Goal: Find specific page/section: Find specific page/section

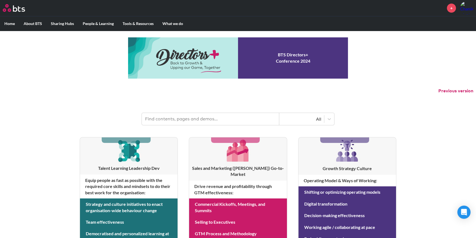
click at [209, 121] on input "text" at bounding box center [210, 119] width 137 height 12
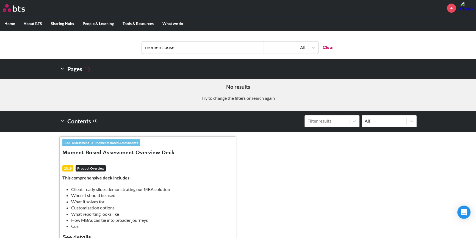
scroll to position [33, 0]
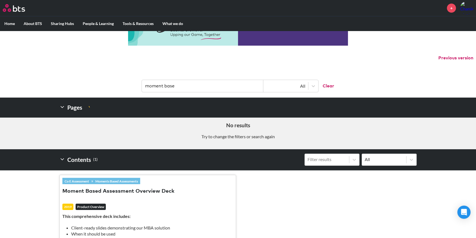
drag, startPoint x: 164, startPoint y: 85, endPoint x: 221, endPoint y: 96, distance: 58.6
click at [209, 96] on header "moment base All Clear" at bounding box center [238, 83] width 476 height 29
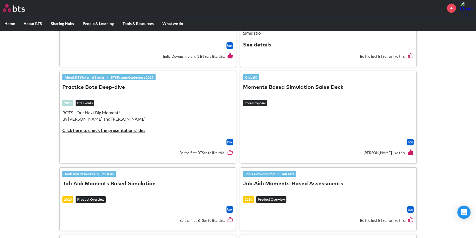
scroll to position [466, 0]
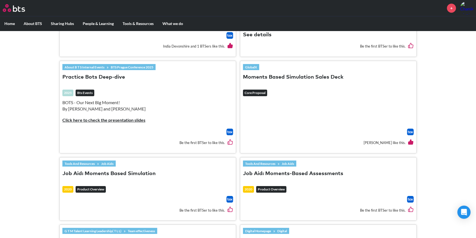
type input "moment"
click at [308, 74] on button "Moments Based Simulation Sales Deck" at bounding box center [293, 77] width 101 height 7
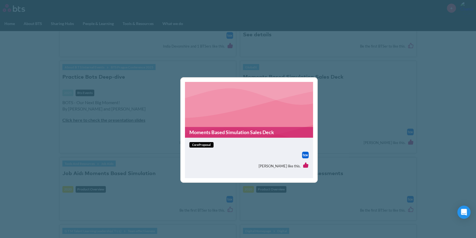
click at [211, 146] on span "coreProposal" at bounding box center [201, 145] width 24 height 6
click at [238, 125] on figure "Moments Based Simulation Sales Deck" at bounding box center [249, 110] width 128 height 56
click at [306, 156] on img at bounding box center [305, 155] width 7 height 7
click at [380, 143] on div "Moments Based Simulation Sales Deck coreProposal Sina Gebauer like this." at bounding box center [238, 119] width 476 height 238
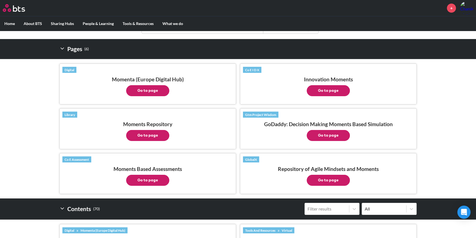
scroll to position [133, 0]
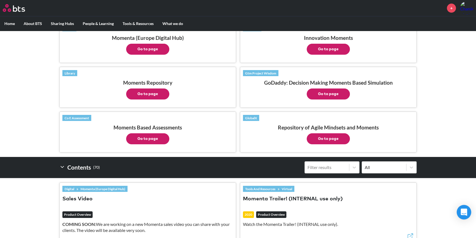
click at [464, 213] on icon "Open Intercom Messenger" at bounding box center [463, 212] width 6 height 7
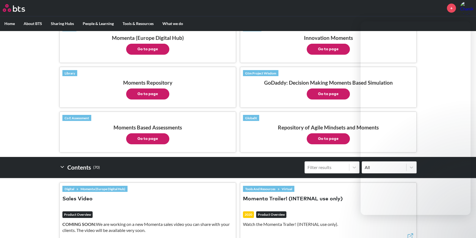
click at [394, 12] on div "+" at bounding box center [254, 7] width 438 height 13
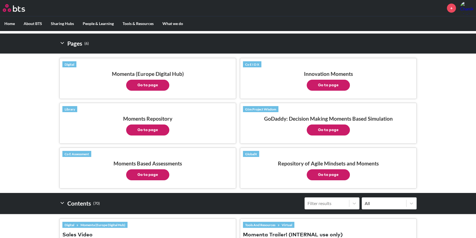
scroll to position [66, 0]
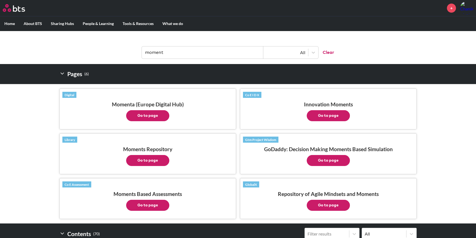
click at [157, 160] on button "Go to page" at bounding box center [147, 160] width 43 height 11
click at [149, 118] on button "Go to page" at bounding box center [147, 115] width 43 height 11
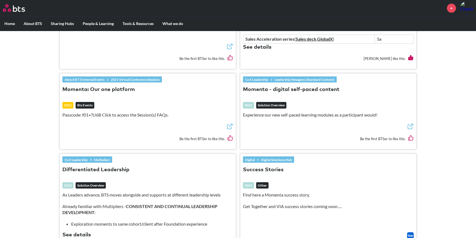
scroll to position [732, 0]
